Goal: Information Seeking & Learning: Learn about a topic

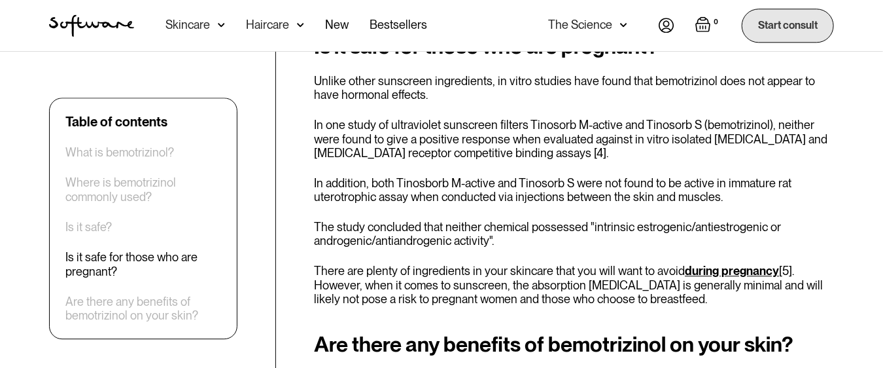
scroll to position [1610, 0]
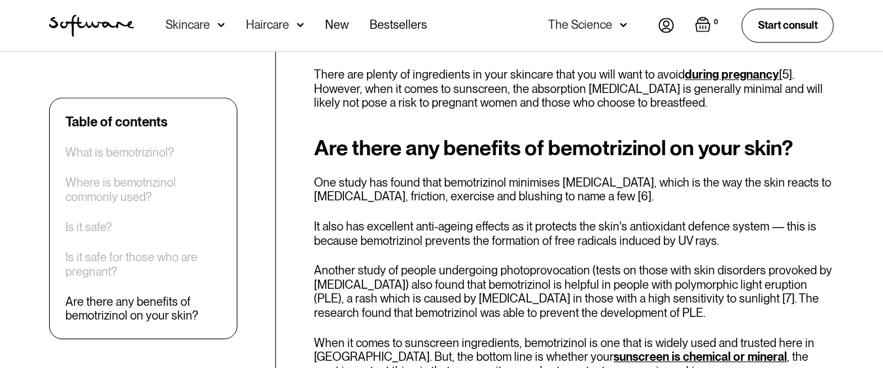
click at [508, 211] on div "Are there any benefits of bemotrizinol on your skin? One study has found that b…" at bounding box center [574, 257] width 520 height 242
click at [755, 219] on p "It also has excellent anti-ageing effects as it protects the skin's antioxidant…" at bounding box center [574, 233] width 520 height 28
click at [714, 219] on p "It also has excellent anti-ageing effects as it protects the skin's antioxidant…" at bounding box center [574, 233] width 520 height 28
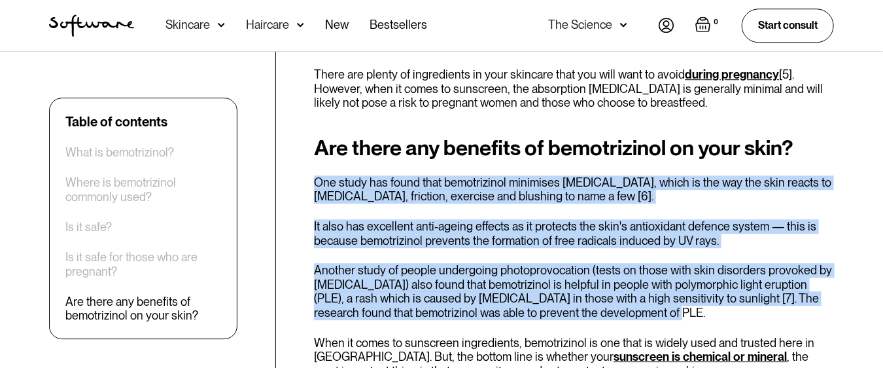
drag, startPoint x: 314, startPoint y: 139, endPoint x: 808, endPoint y: 270, distance: 511.1
click at [808, 270] on div "Are there any benefits of bemotrizinol on your skin? One study has found that b…" at bounding box center [574, 257] width 520 height 242
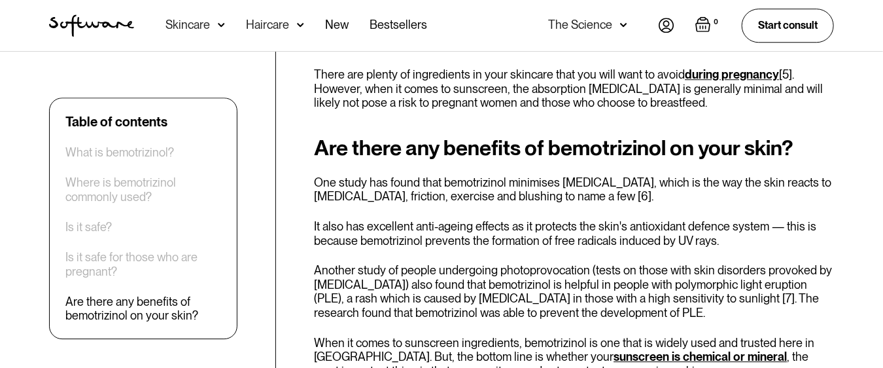
click at [651, 279] on div "Are there any benefits of bemotrizinol on your skin? One study has found that b…" at bounding box center [574, 257] width 520 height 242
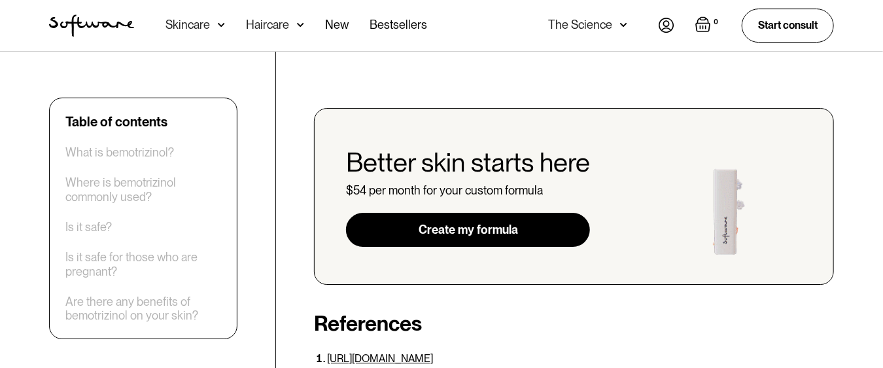
scroll to position [2068, 0]
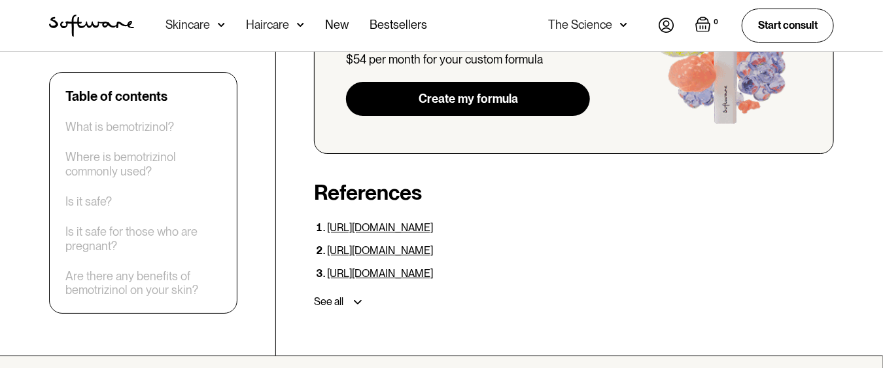
click at [433, 221] on link "[URL][DOMAIN_NAME]" at bounding box center [380, 227] width 106 height 12
